Goal: Information Seeking & Learning: Learn about a topic

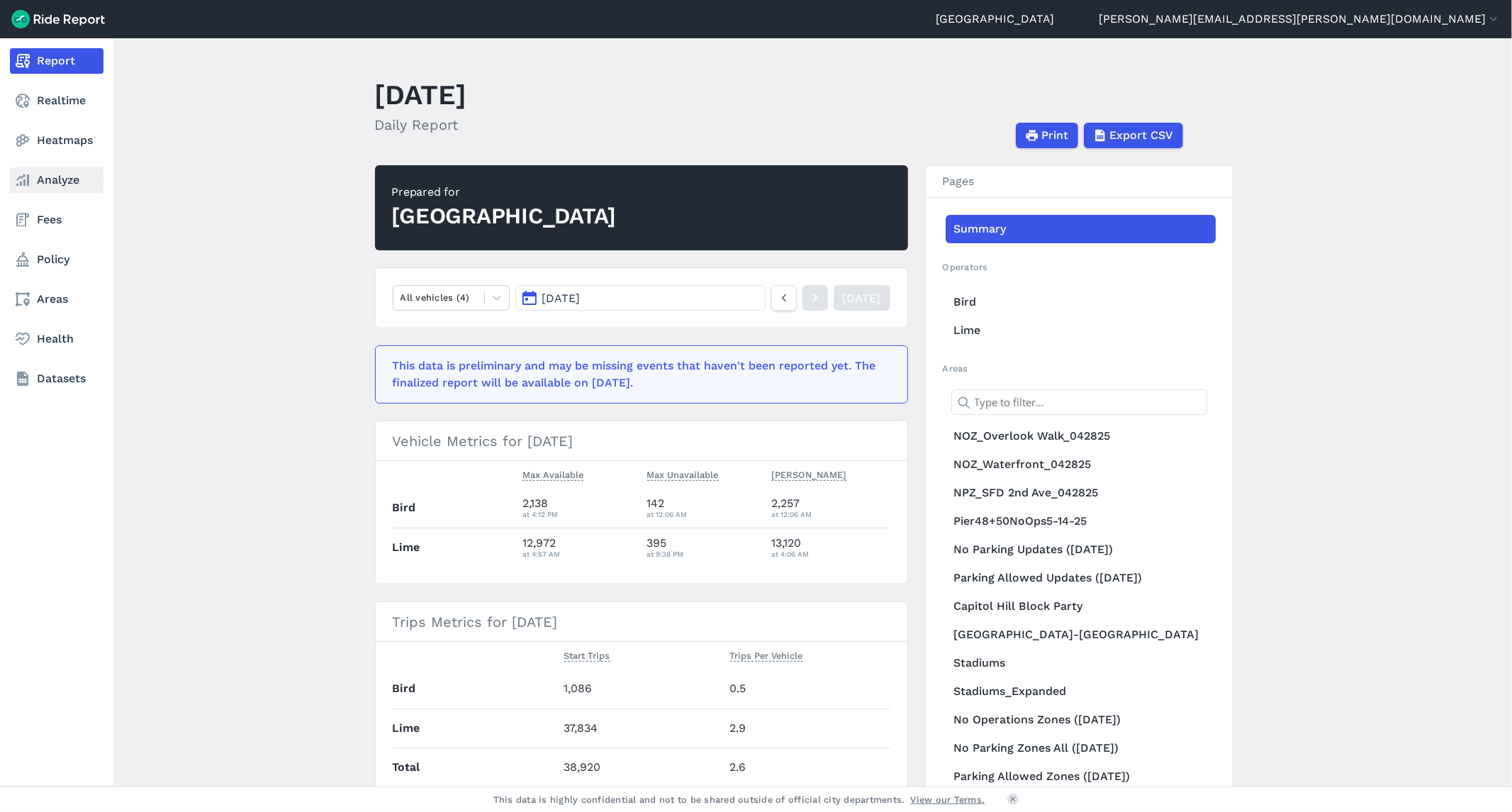
click at [60, 184] on link "Analyze" at bounding box center [57, 179] width 93 height 25
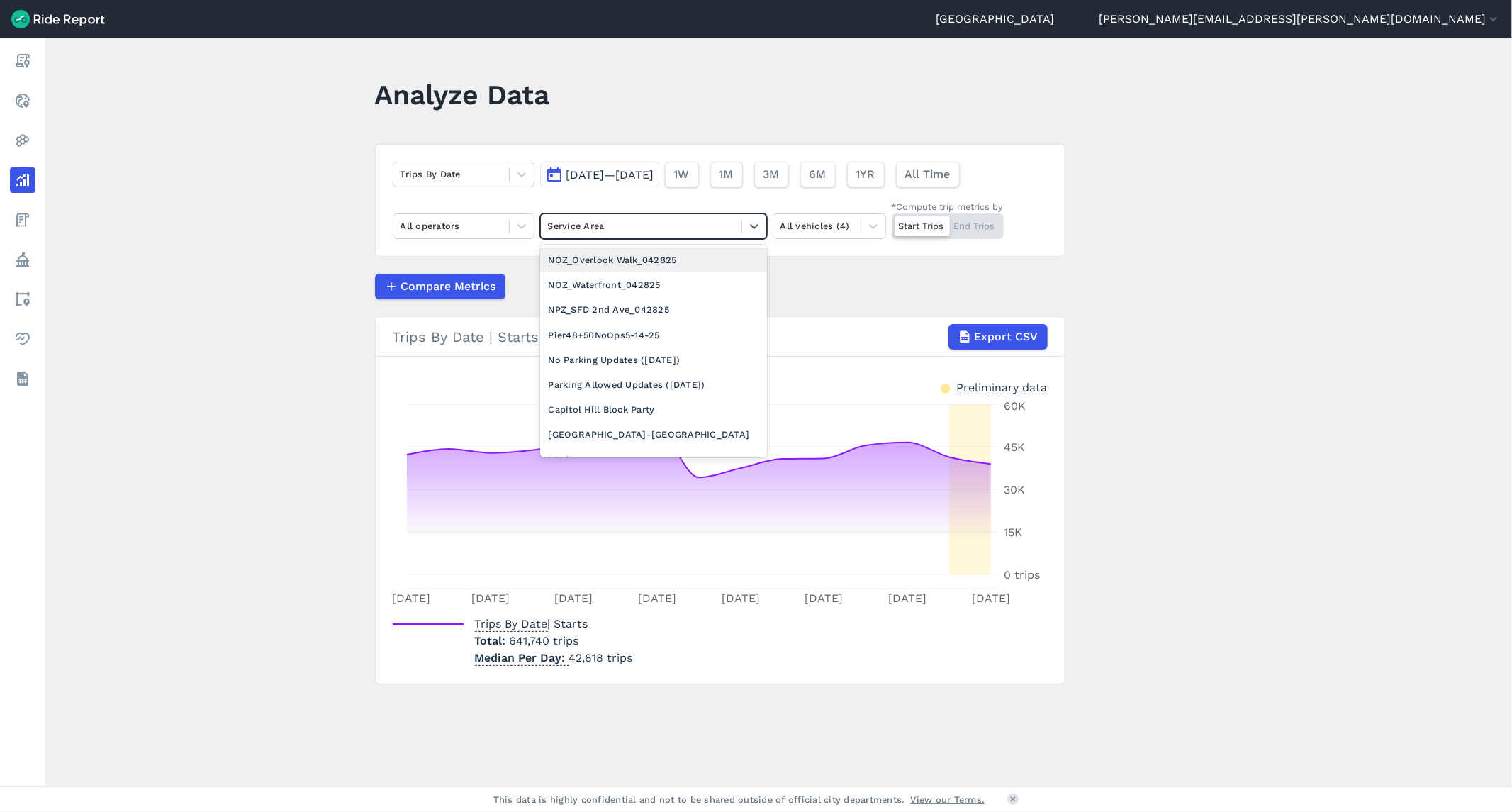
click at [692, 227] on div at bounding box center [642, 225] width 187 height 16
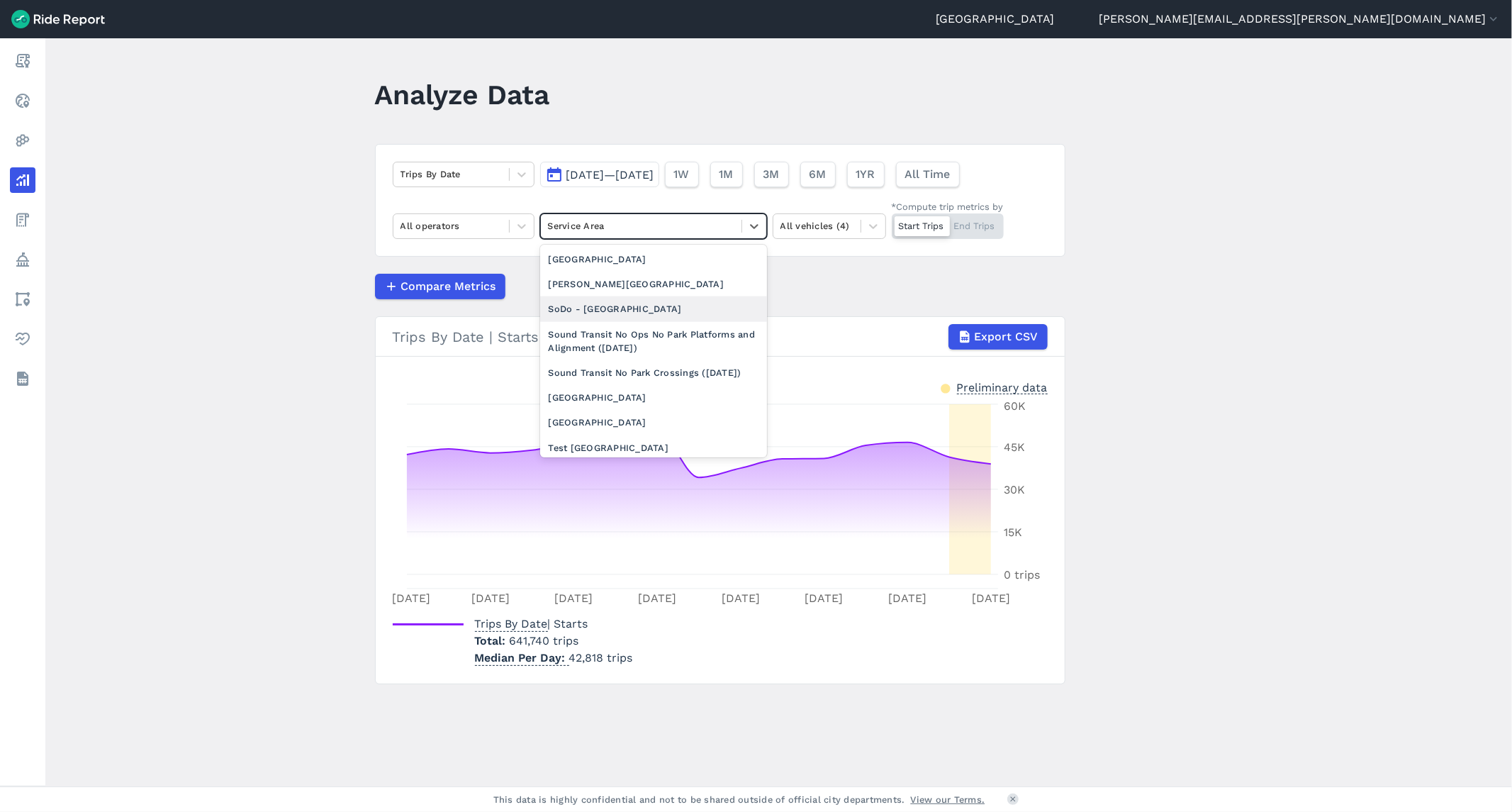
scroll to position [1654, 0]
click at [636, 356] on div "[GEOGRAPHIC_DATA]" at bounding box center [653, 343] width 227 height 25
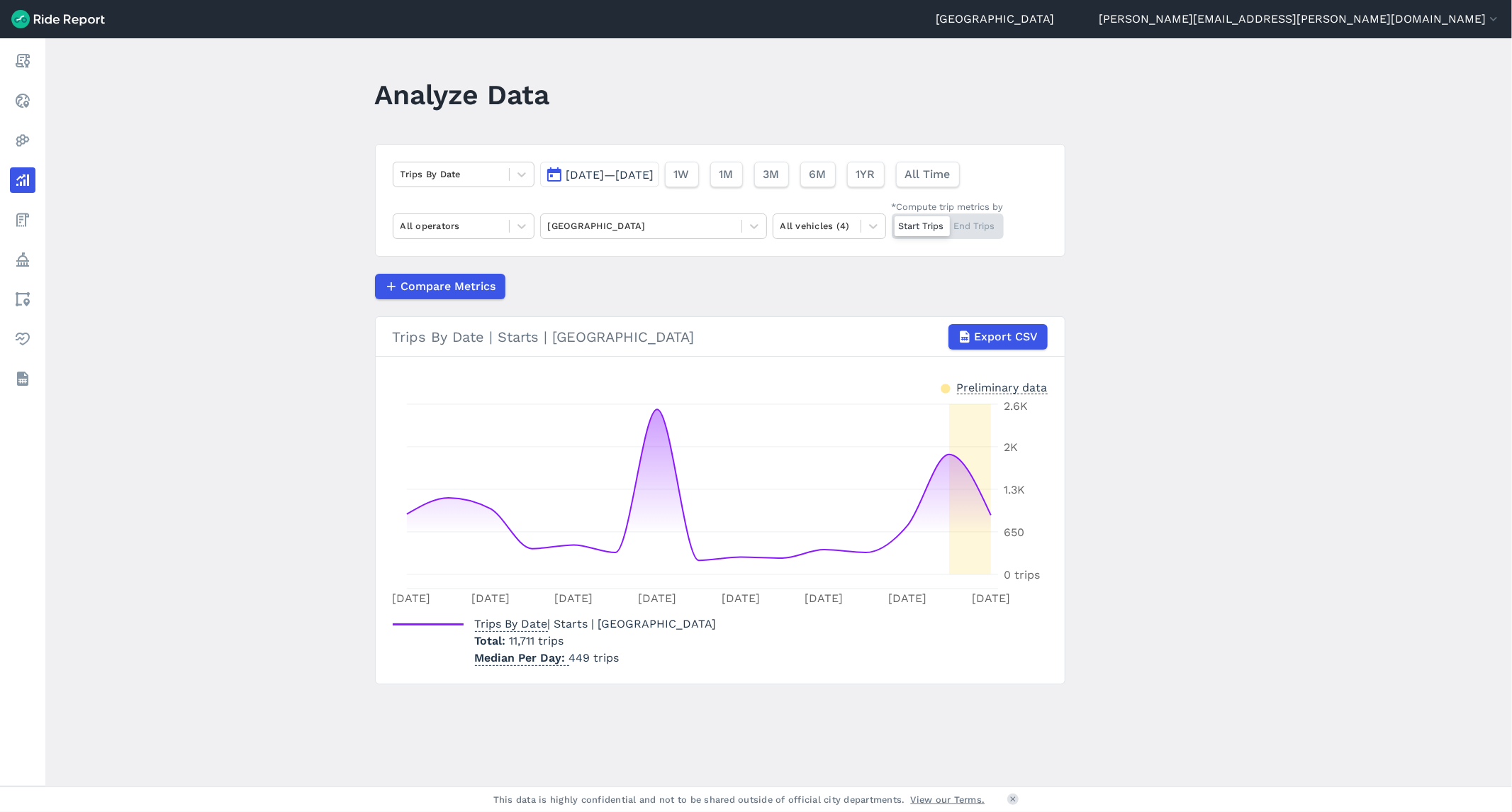
click at [978, 233] on div "Start Trips End Trips" at bounding box center [948, 225] width 112 height 25
click at [892, 222] on input "*Compute trip metrics by Start Trips End Trips" at bounding box center [892, 218] width 0 height 9
click at [779, 174] on span "3M" at bounding box center [770, 175] width 16 height 17
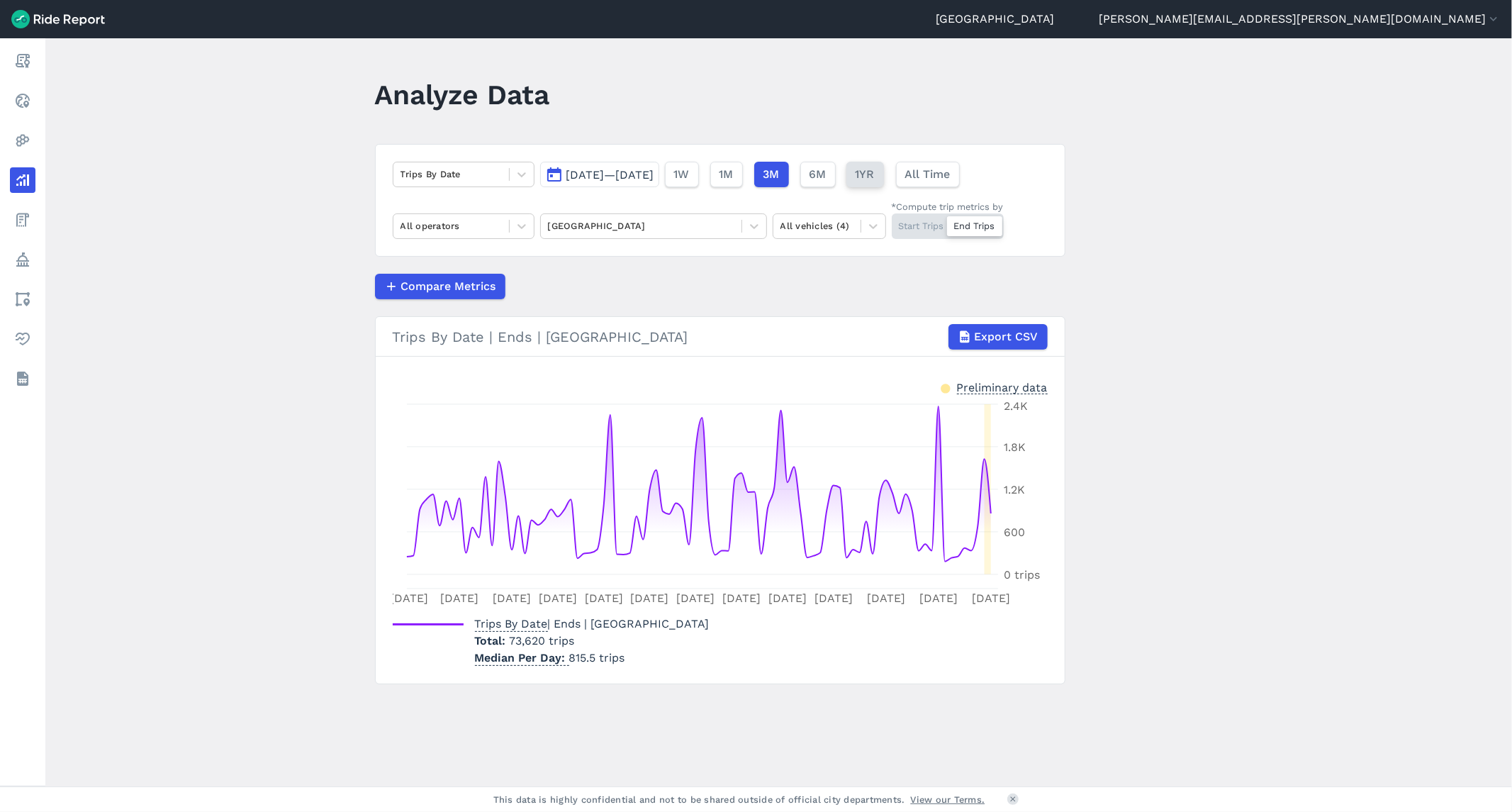
click at [875, 175] on span "1YR" at bounding box center [865, 175] width 19 height 17
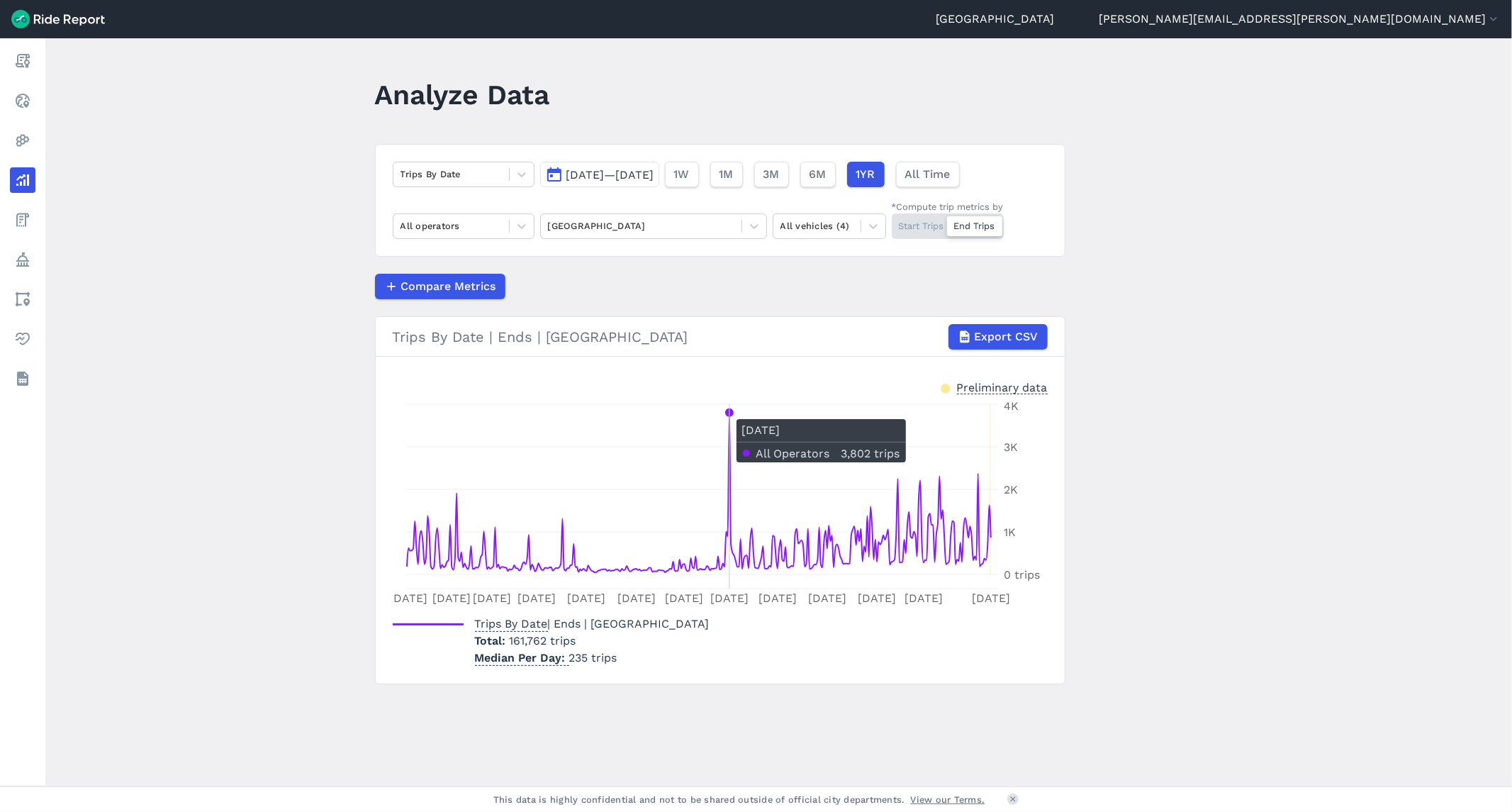
click at [727, 413] on circle at bounding box center [730, 413] width 6 height 6
